Goal: Information Seeking & Learning: Learn about a topic

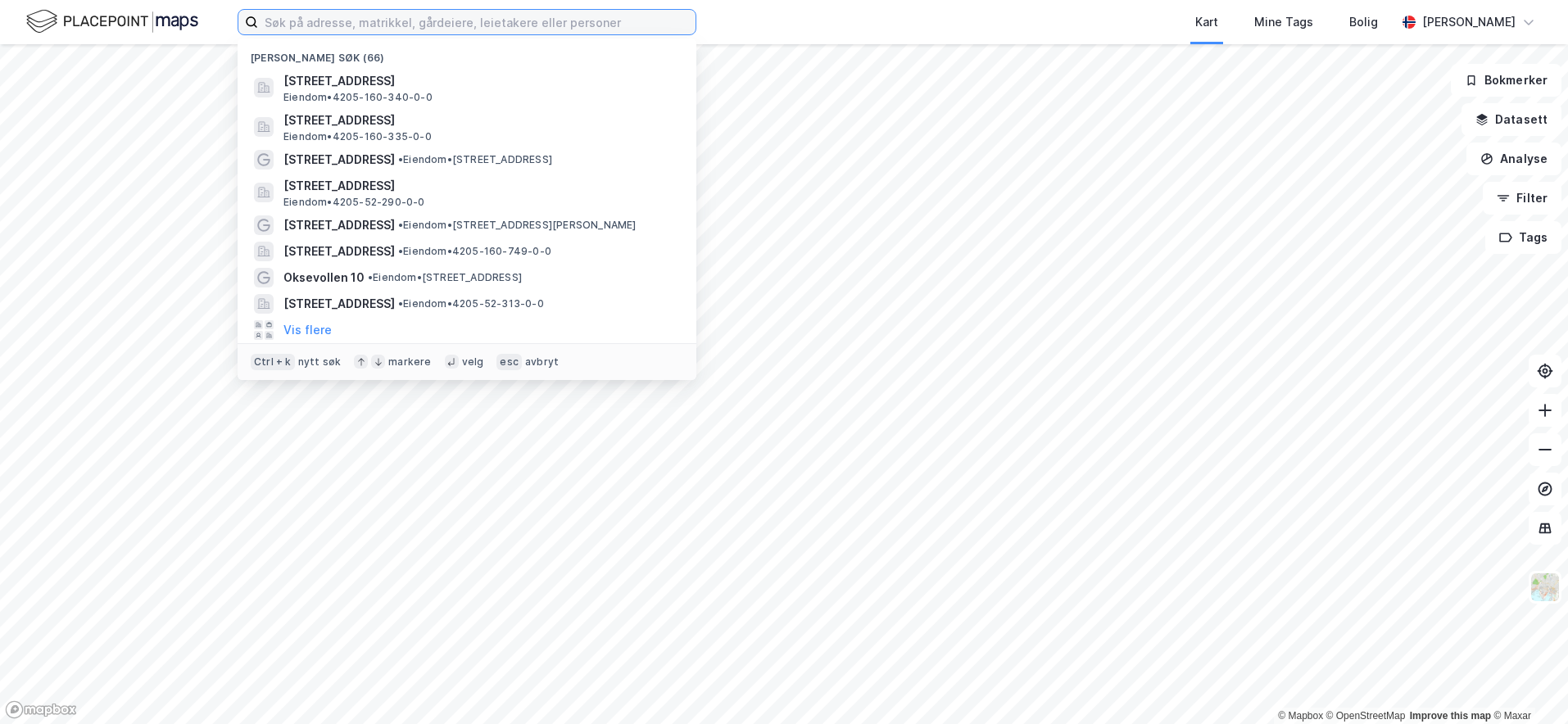
click at [605, 22] on input at bounding box center [477, 22] width 438 height 24
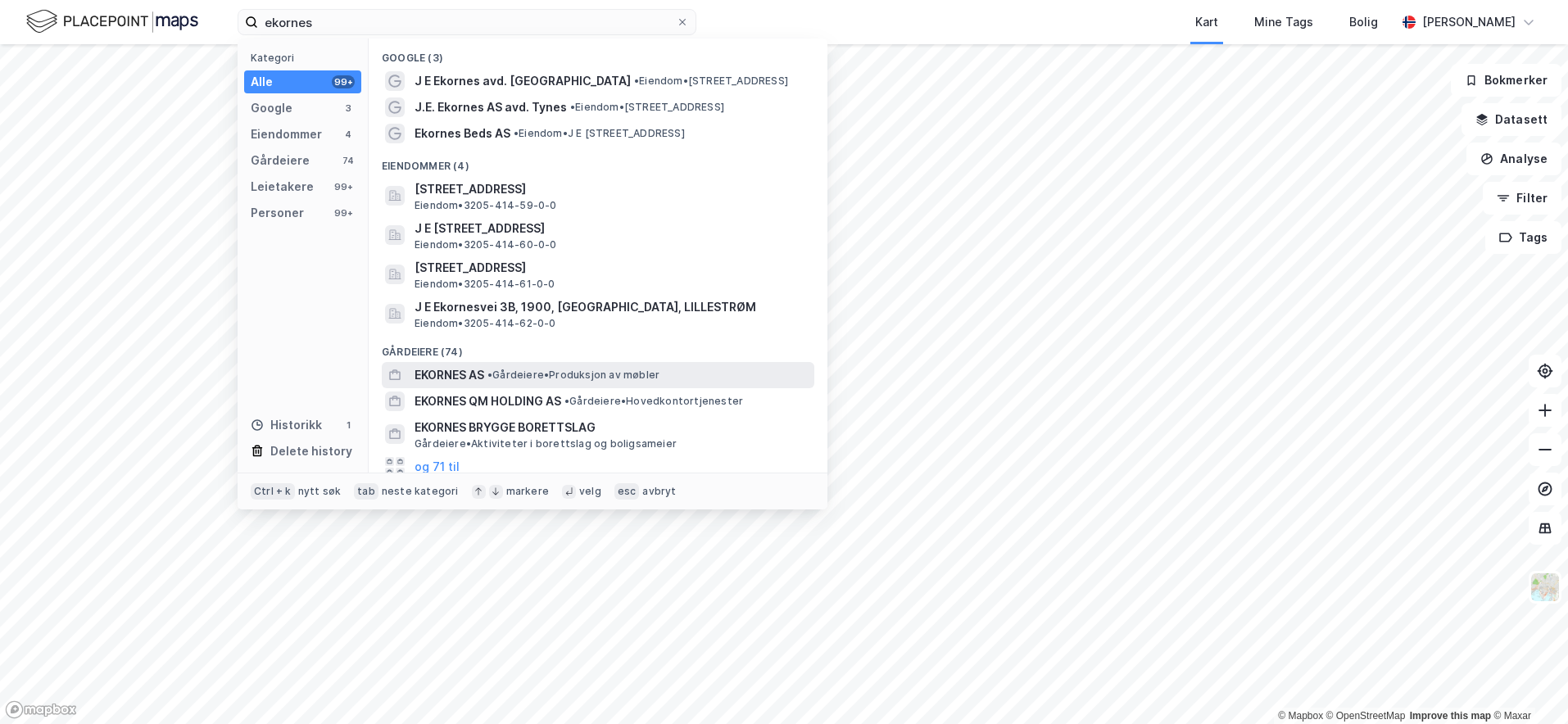
click at [566, 371] on span "• Gårdeiere • Produksjon av møbler" at bounding box center [573, 375] width 172 height 13
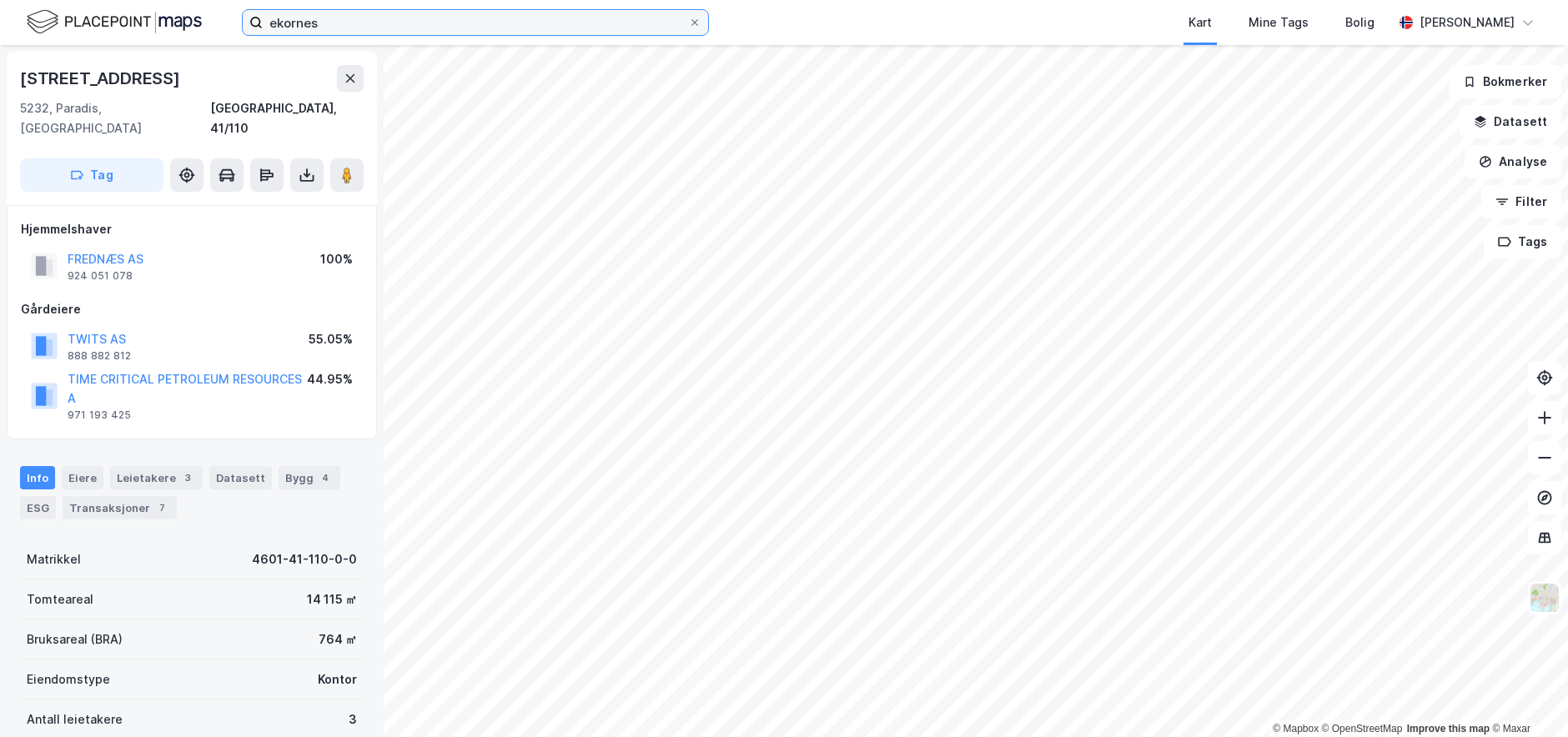
click at [545, 23] on input "ekornes" at bounding box center [475, 22] width 426 height 25
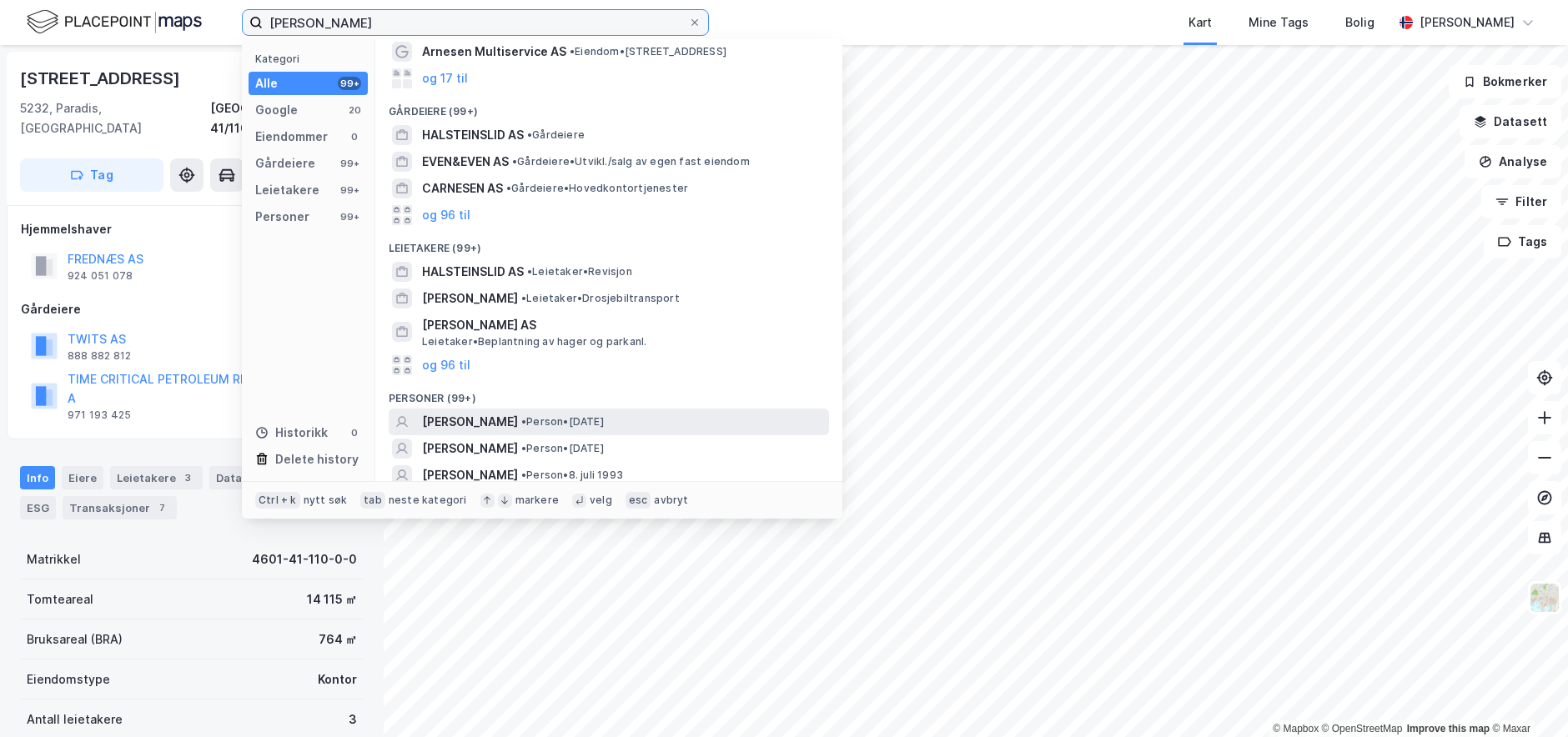
scroll to position [118, 0]
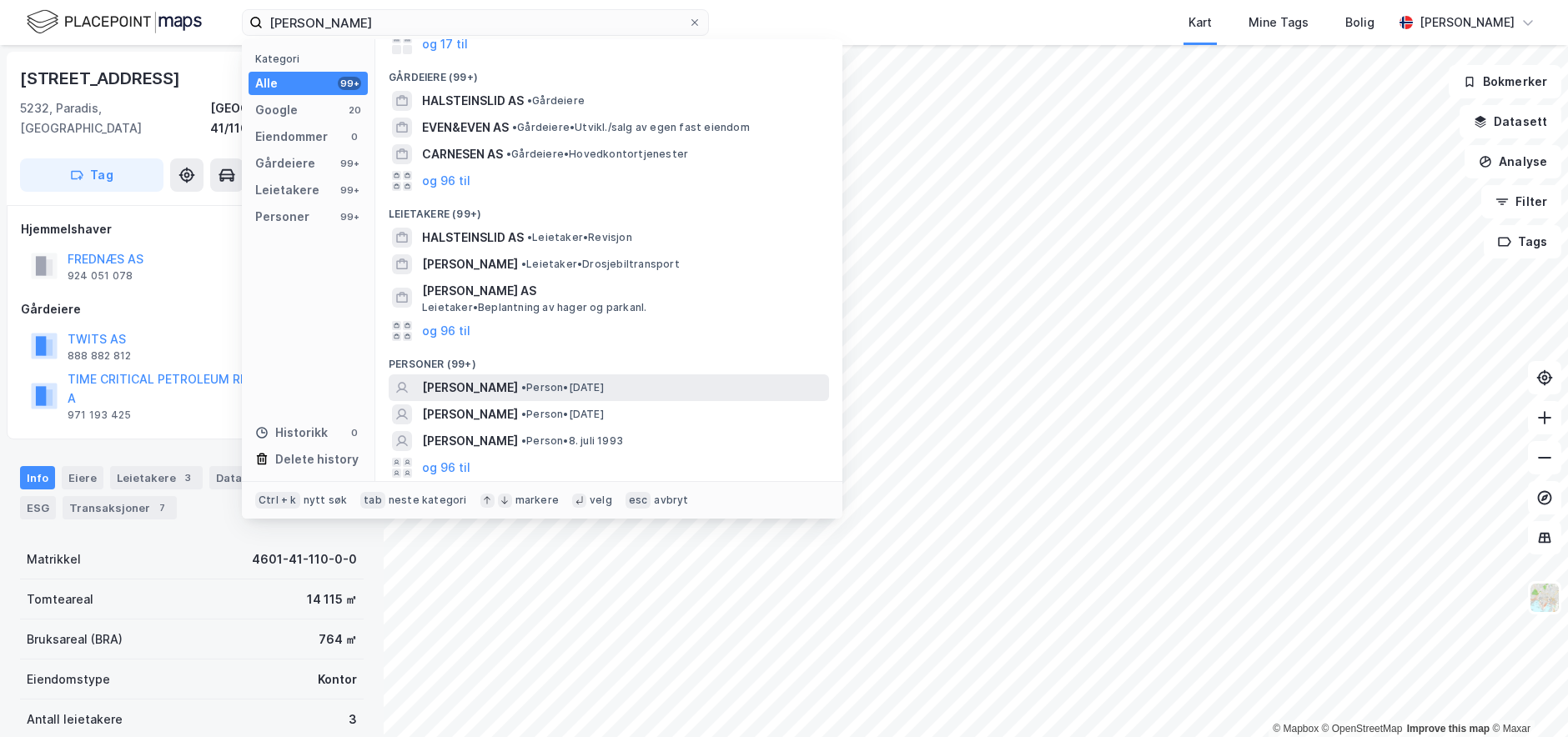
click at [518, 384] on span "[PERSON_NAME]" at bounding box center [470, 388] width 96 height 20
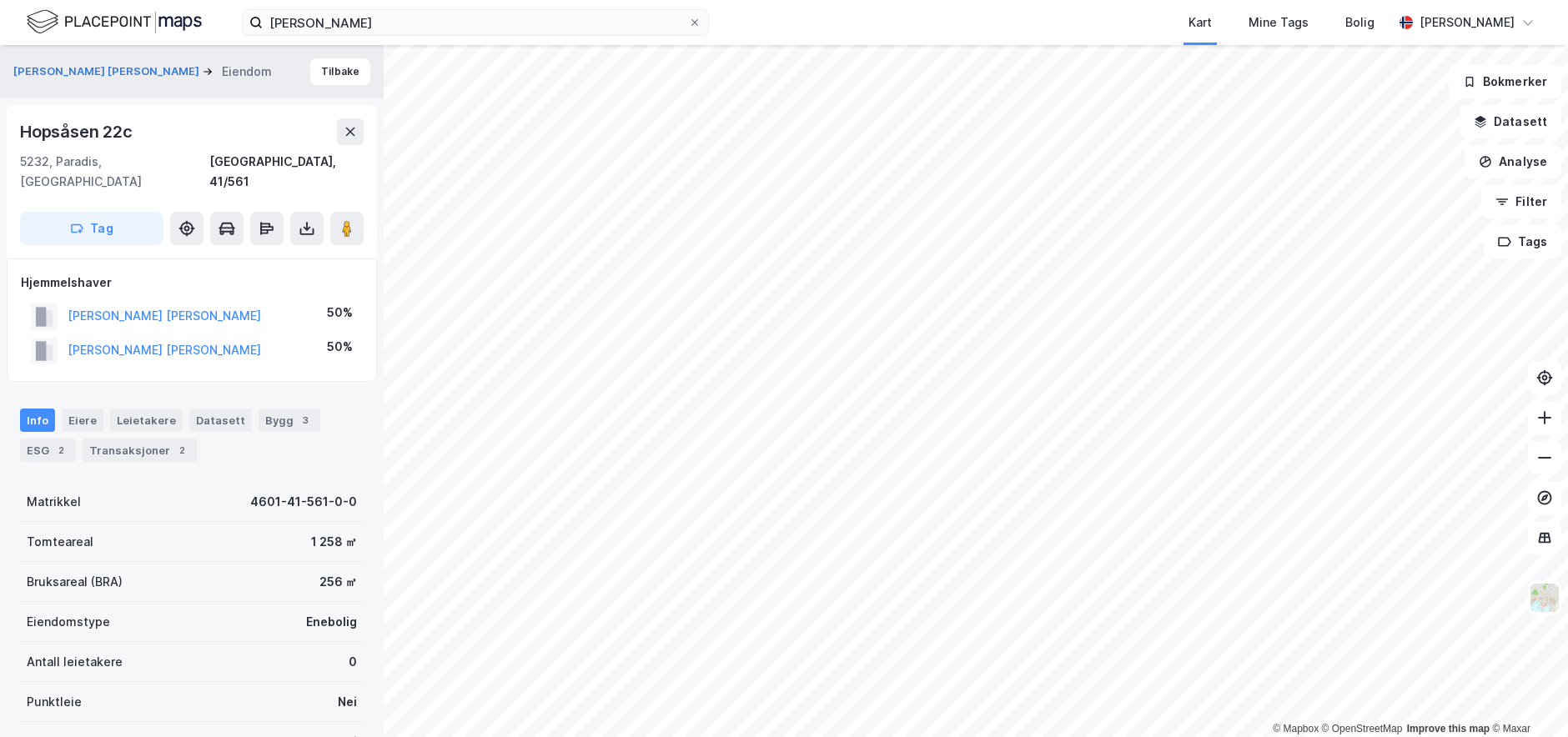
scroll to position [240, 0]
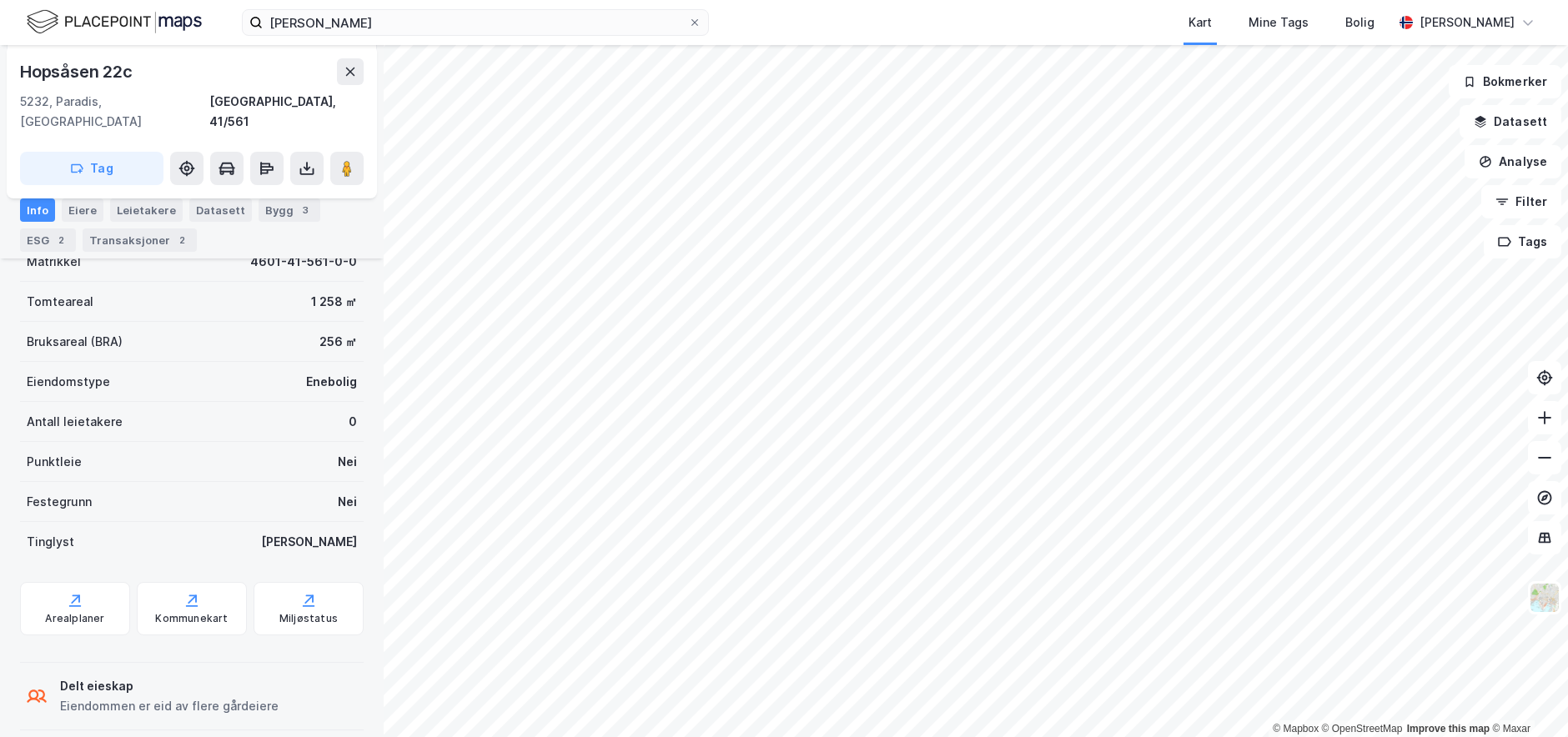
click at [103, 244] on div "Transaksjoner 2" at bounding box center [139, 241] width 114 height 24
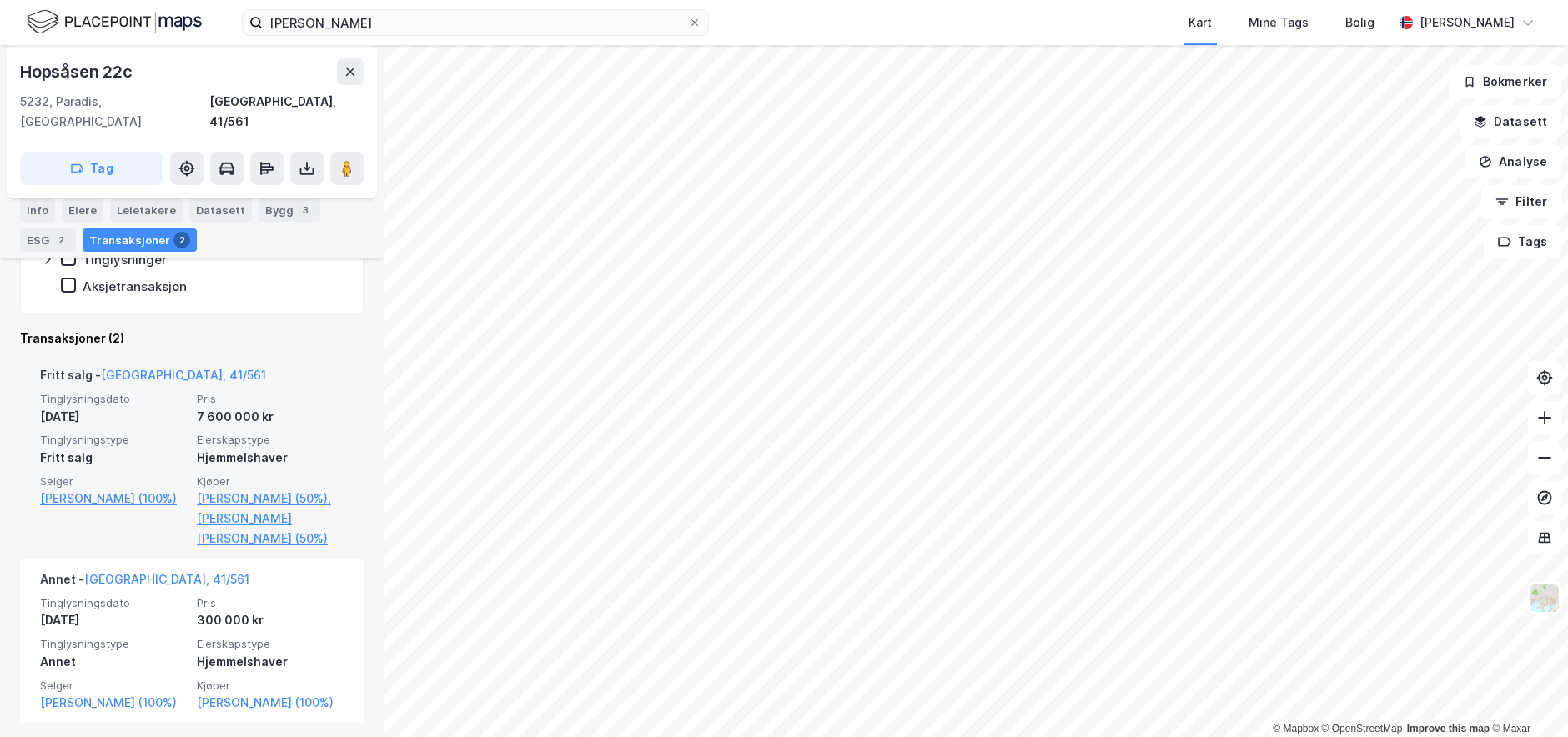
scroll to position [425, 0]
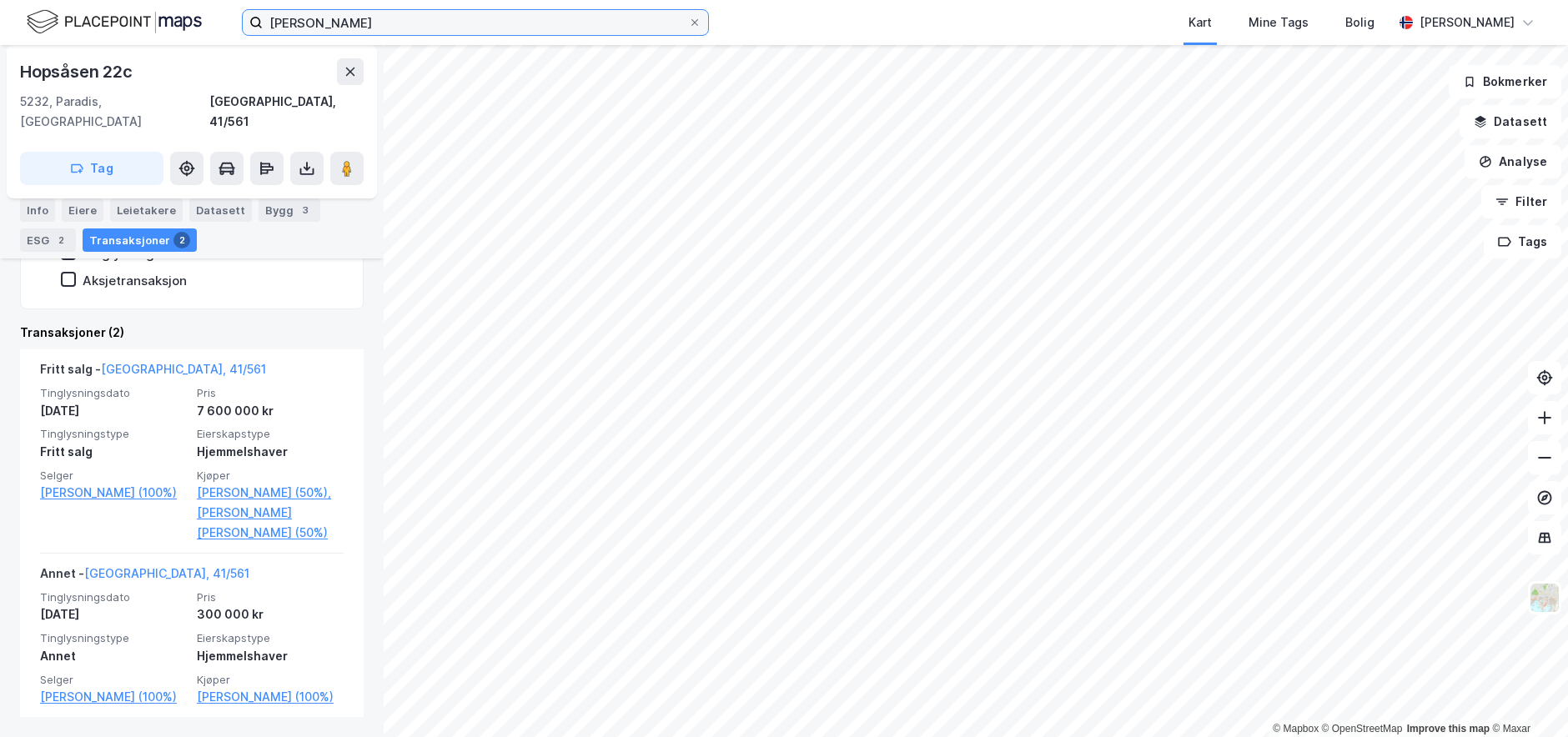
click at [423, 15] on input "[PERSON_NAME]" at bounding box center [475, 22] width 426 height 25
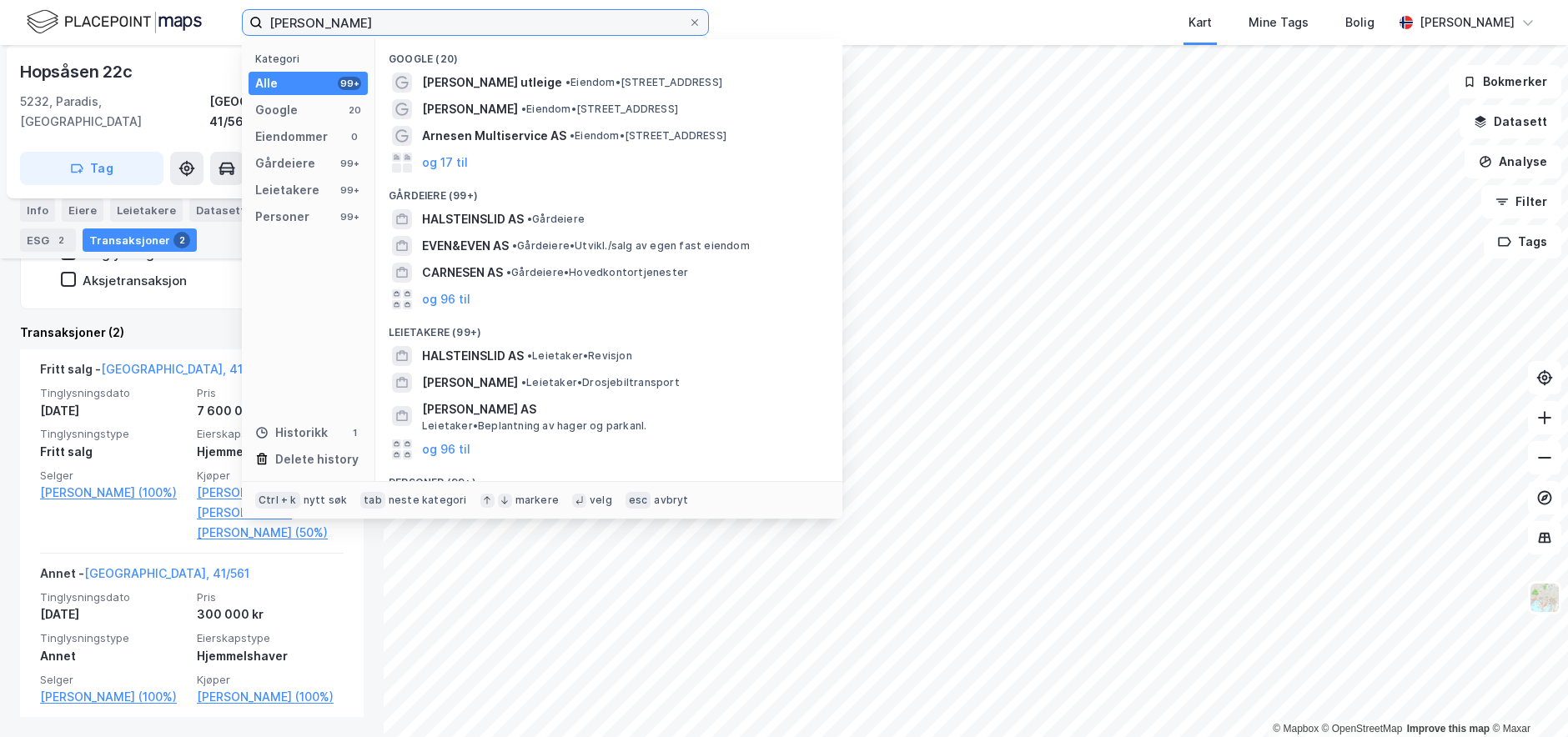
click at [423, 15] on input "[PERSON_NAME]" at bounding box center [475, 22] width 426 height 25
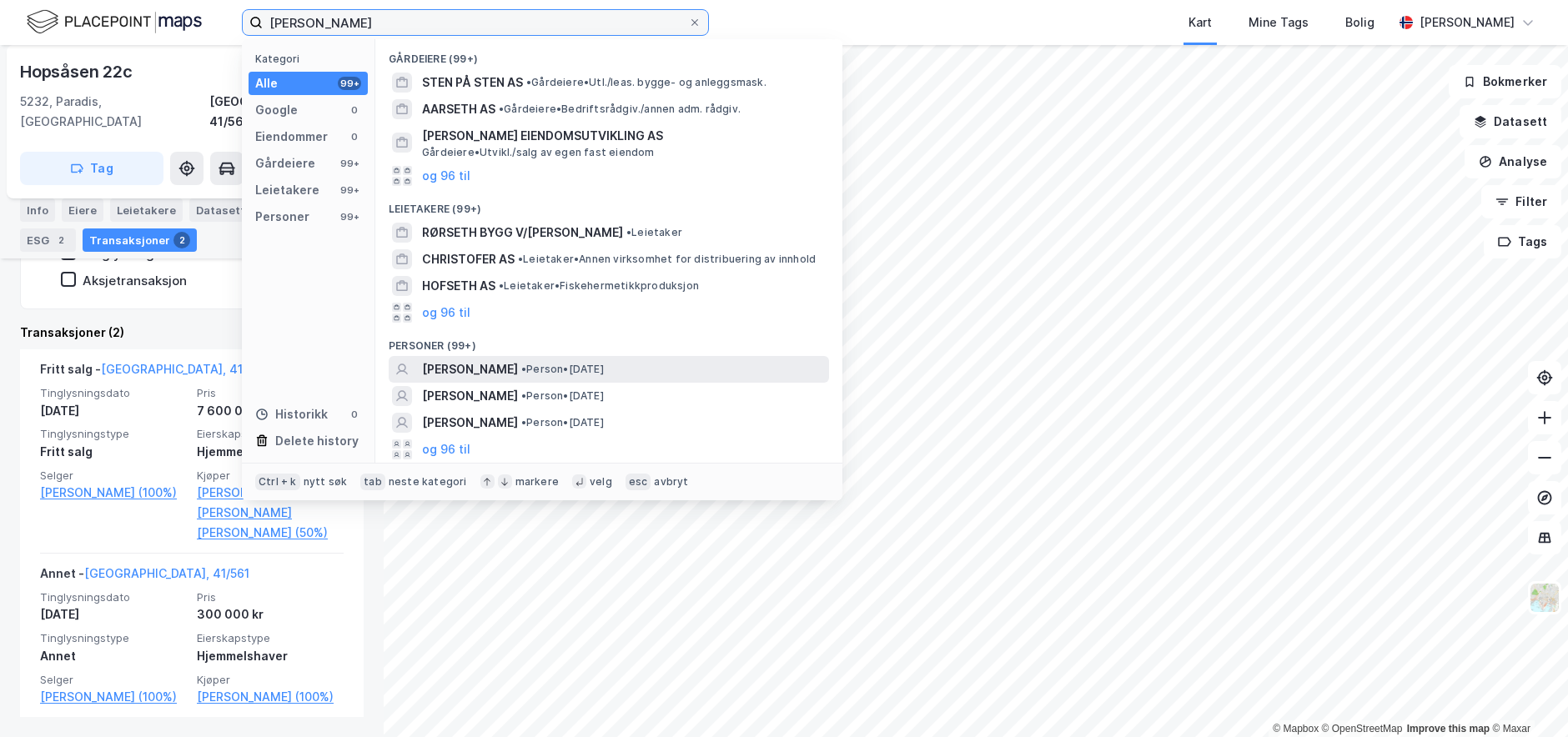
type input "[PERSON_NAME]"
click at [604, 374] on span "• Person • [DATE]" at bounding box center [562, 369] width 82 height 14
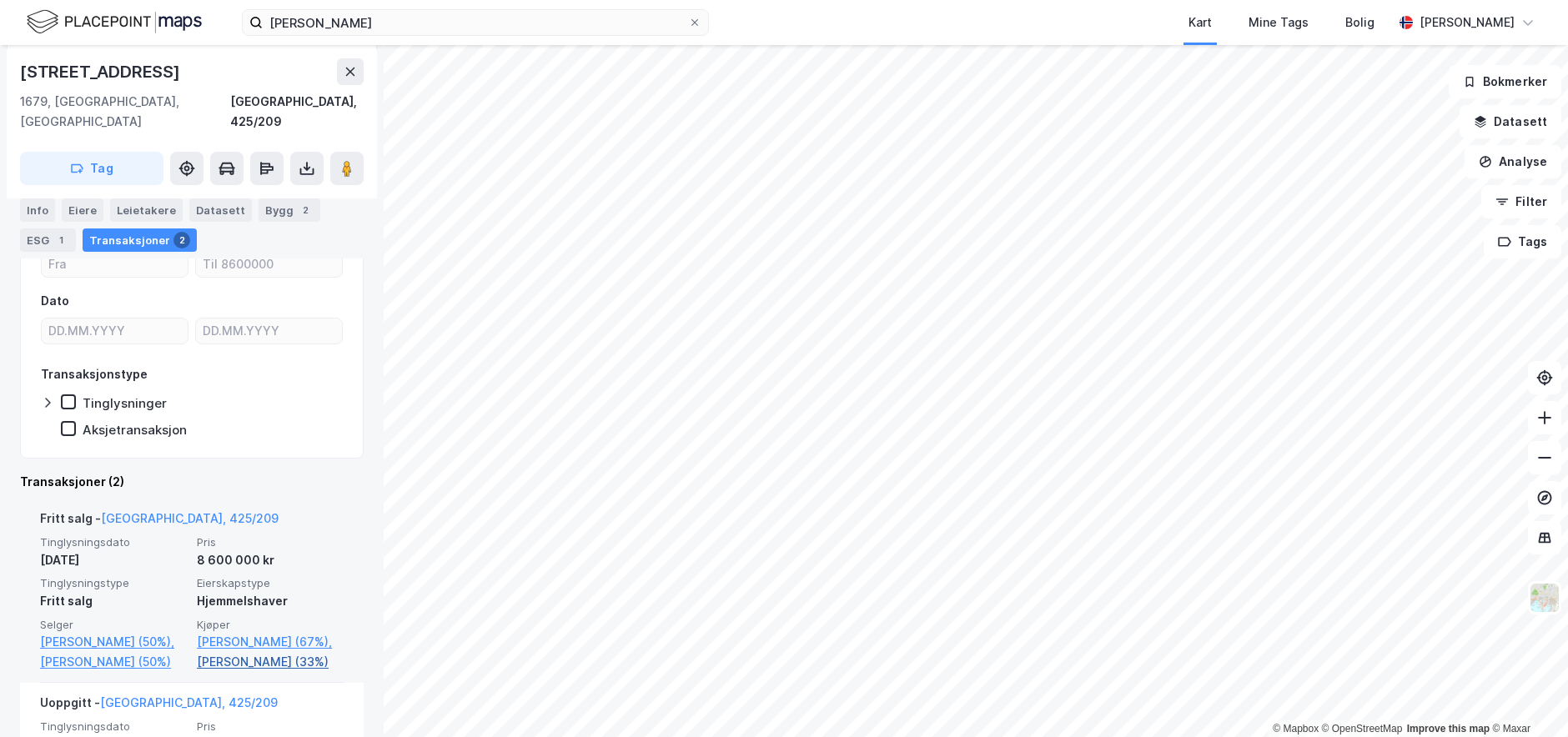
scroll to position [445, 0]
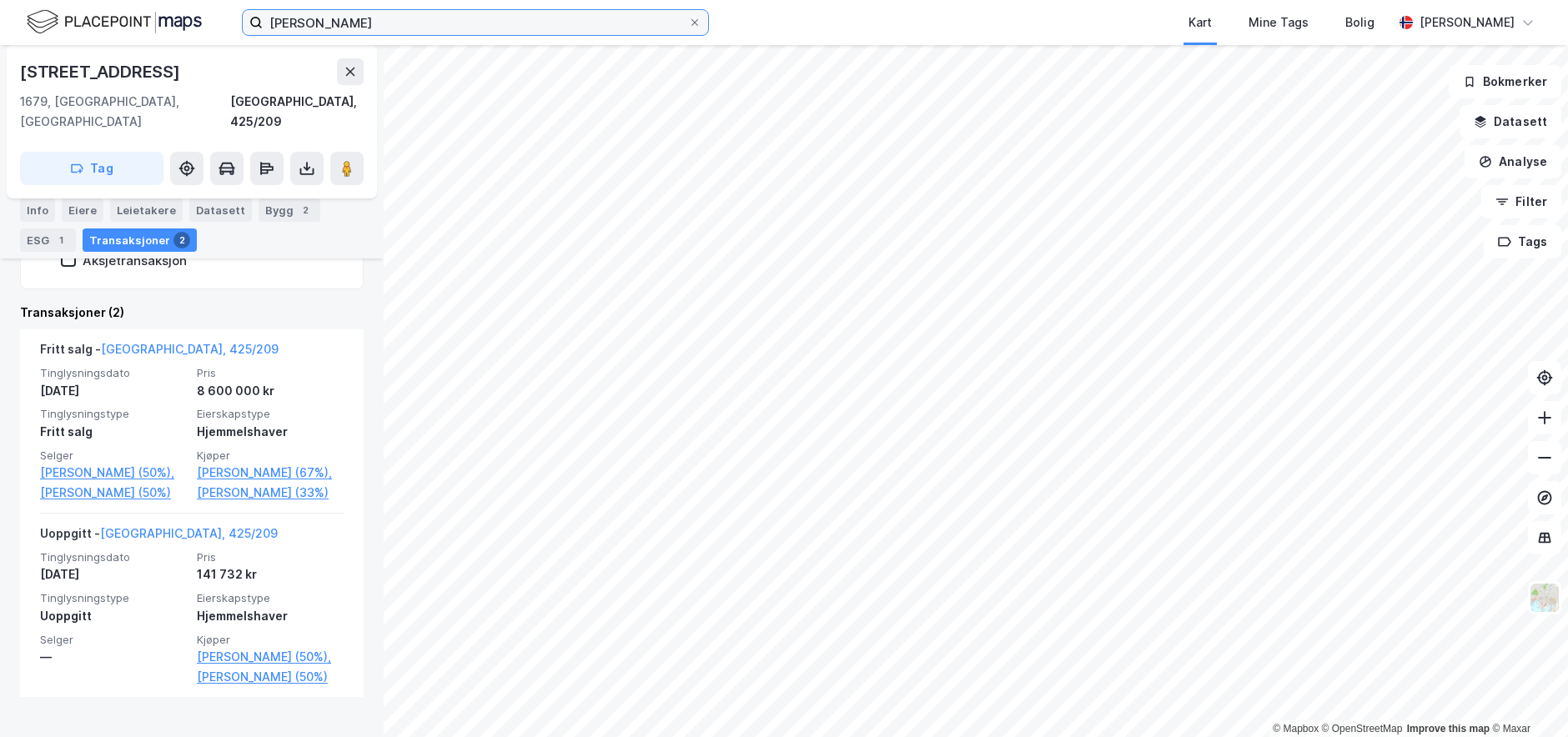
click at [406, 24] on input "[PERSON_NAME]" at bounding box center [475, 22] width 426 height 25
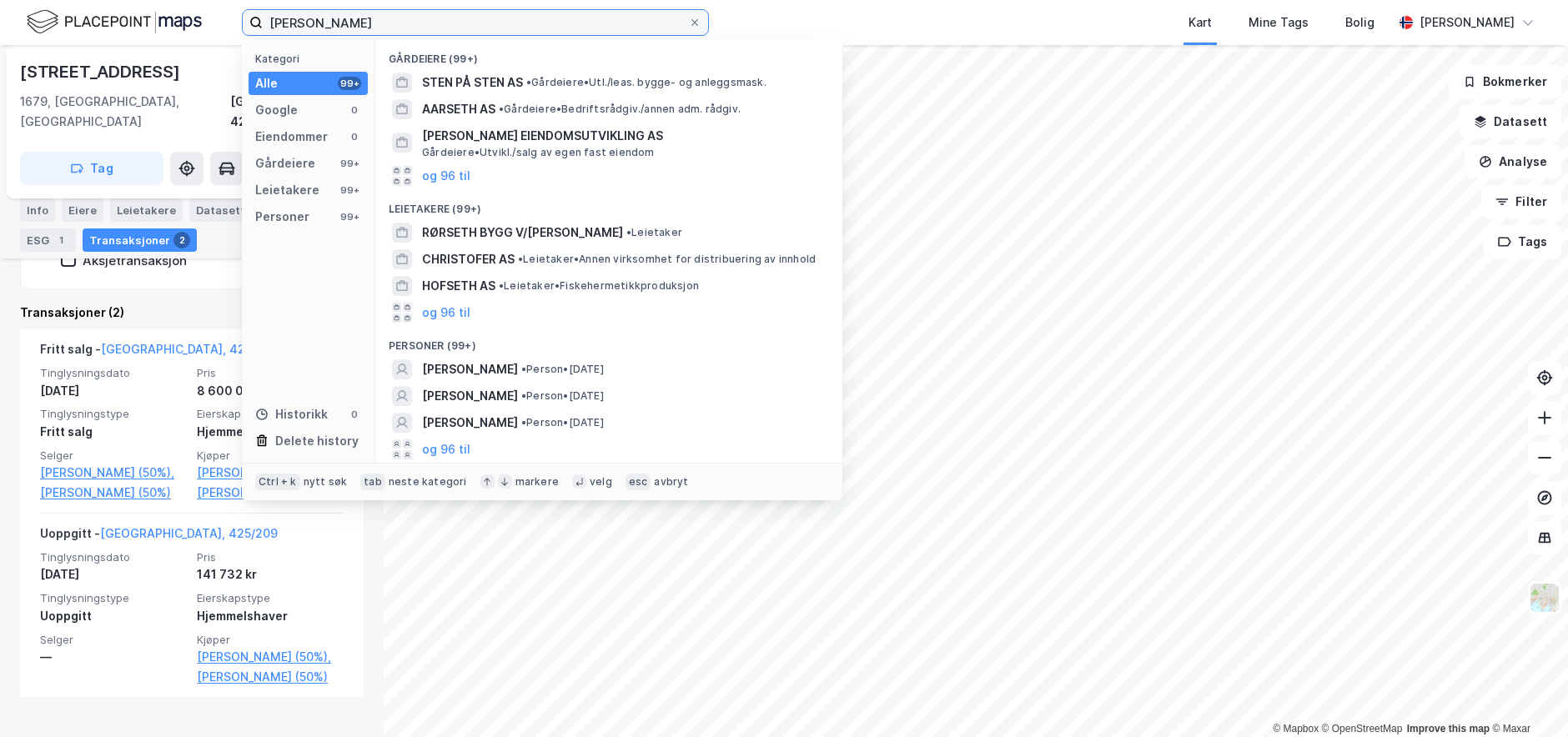
click at [406, 24] on input "[PERSON_NAME]" at bounding box center [475, 22] width 426 height 25
